Goal: Information Seeking & Learning: Find specific fact

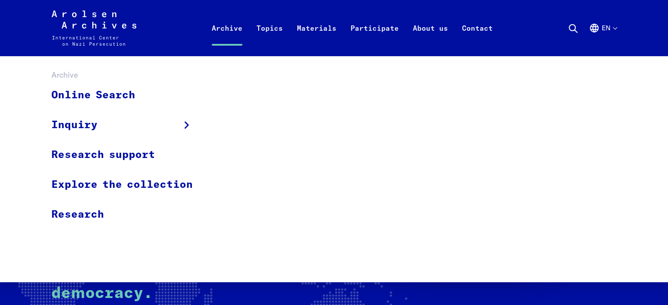
click at [225, 29] on link "Archive" at bounding box center [227, 38] width 45 height 35
click at [130, 97] on link "Online Search" at bounding box center [127, 95] width 153 height 29
click at [60, 94] on link "Online Search" at bounding box center [127, 95] width 153 height 29
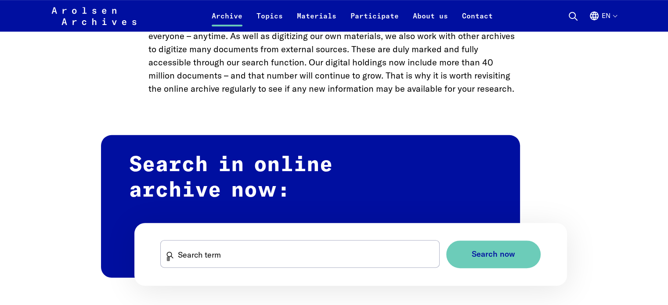
scroll to position [436, 0]
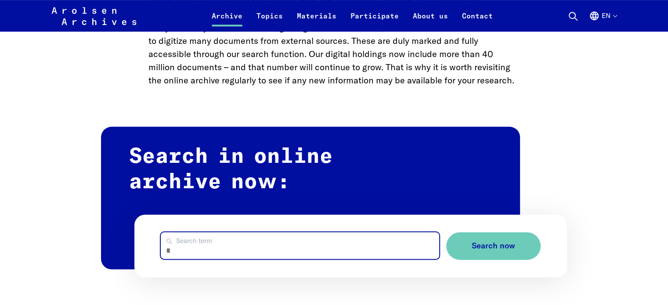
click at [214, 237] on input "Search term" at bounding box center [300, 245] width 278 height 27
type input "**********"
click at [446, 232] on button "Search now" at bounding box center [493, 246] width 94 height 28
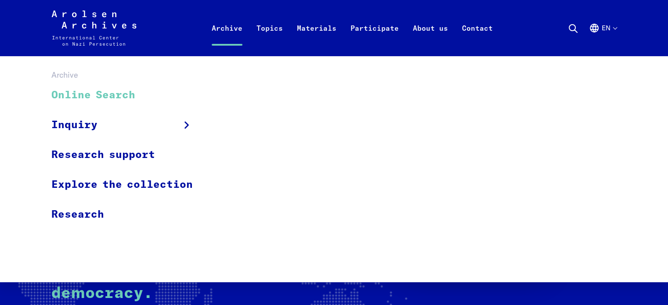
click at [118, 101] on link "Online Search" at bounding box center [127, 95] width 153 height 29
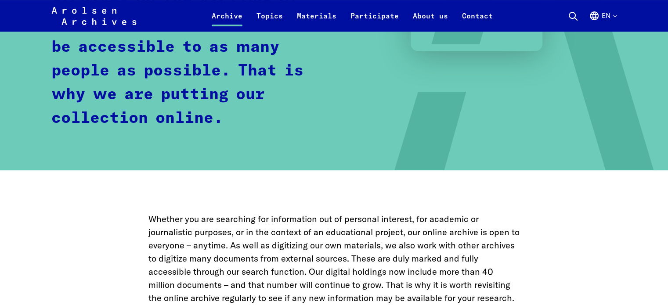
scroll to position [457, 0]
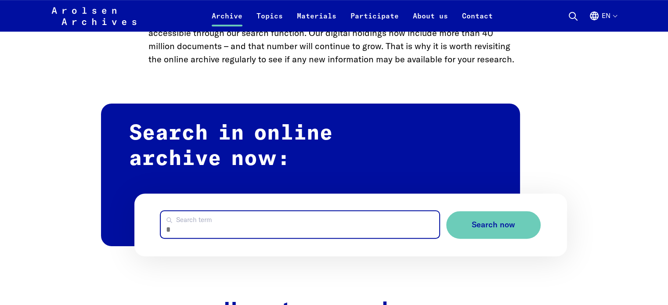
click at [195, 223] on input "Search term" at bounding box center [300, 224] width 278 height 27
type input "*******"
click at [446, 211] on button "Search now" at bounding box center [493, 225] width 94 height 28
